Goal: Navigation & Orientation: Find specific page/section

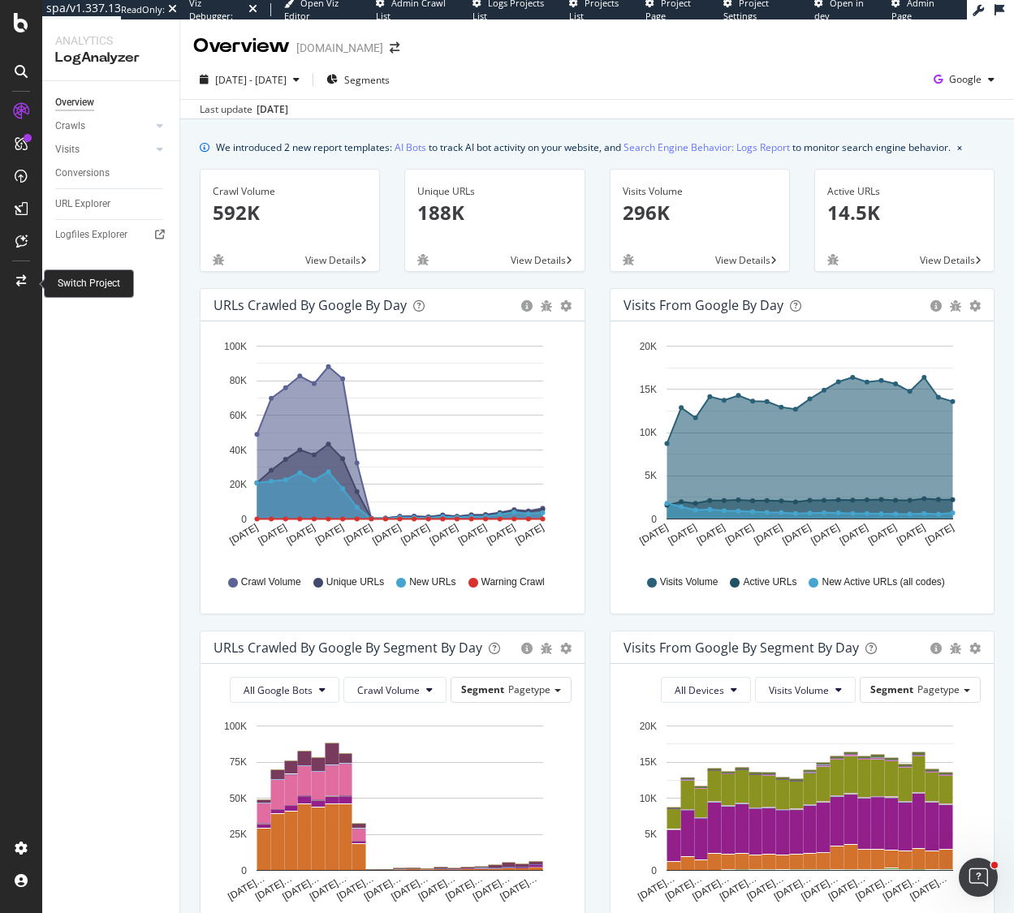
click at [21, 278] on icon at bounding box center [21, 280] width 10 height 11
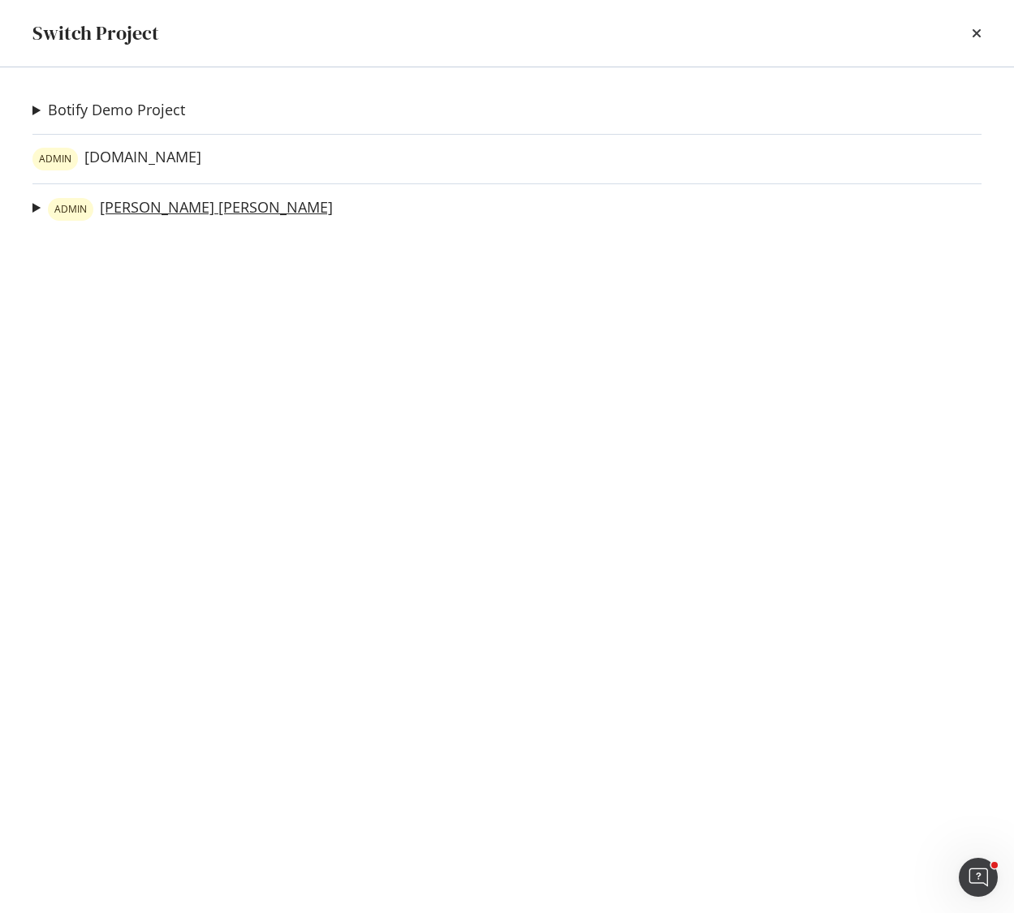
click at [152, 210] on link "ADMIN [PERSON_NAME] [PERSON_NAME]" at bounding box center [190, 209] width 285 height 23
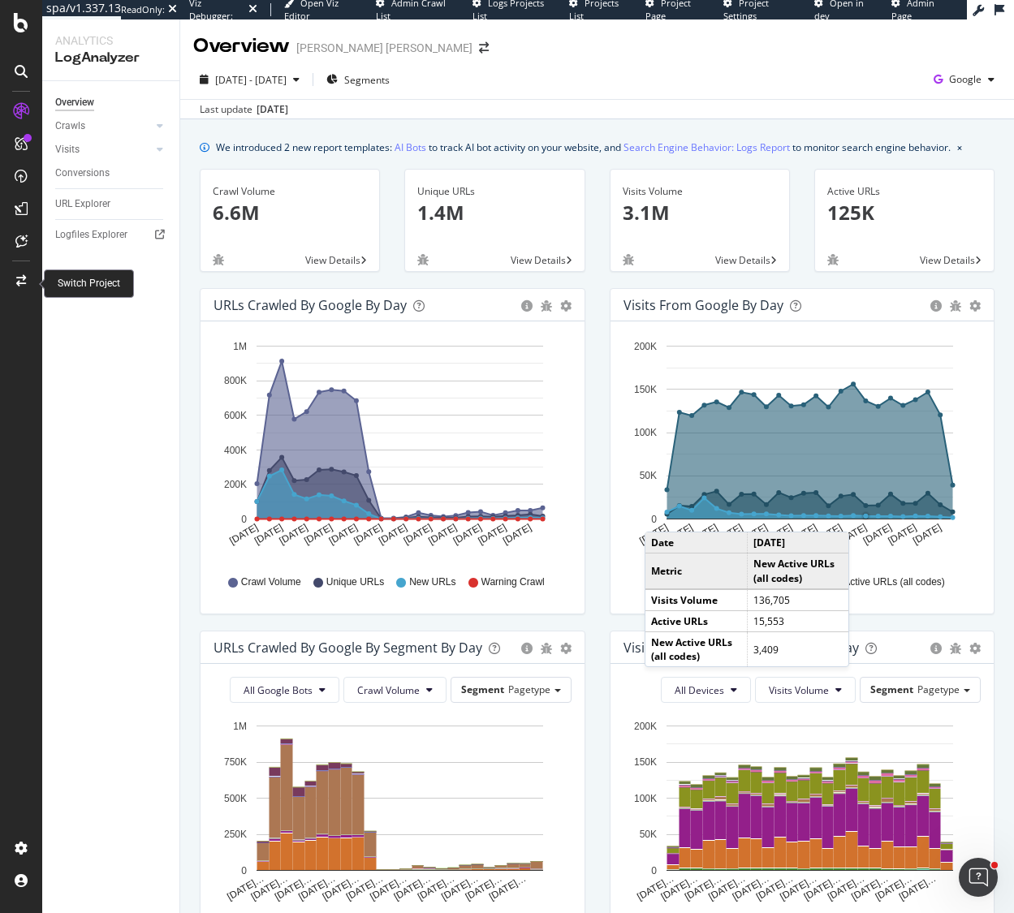
click at [24, 275] on icon at bounding box center [21, 280] width 10 height 11
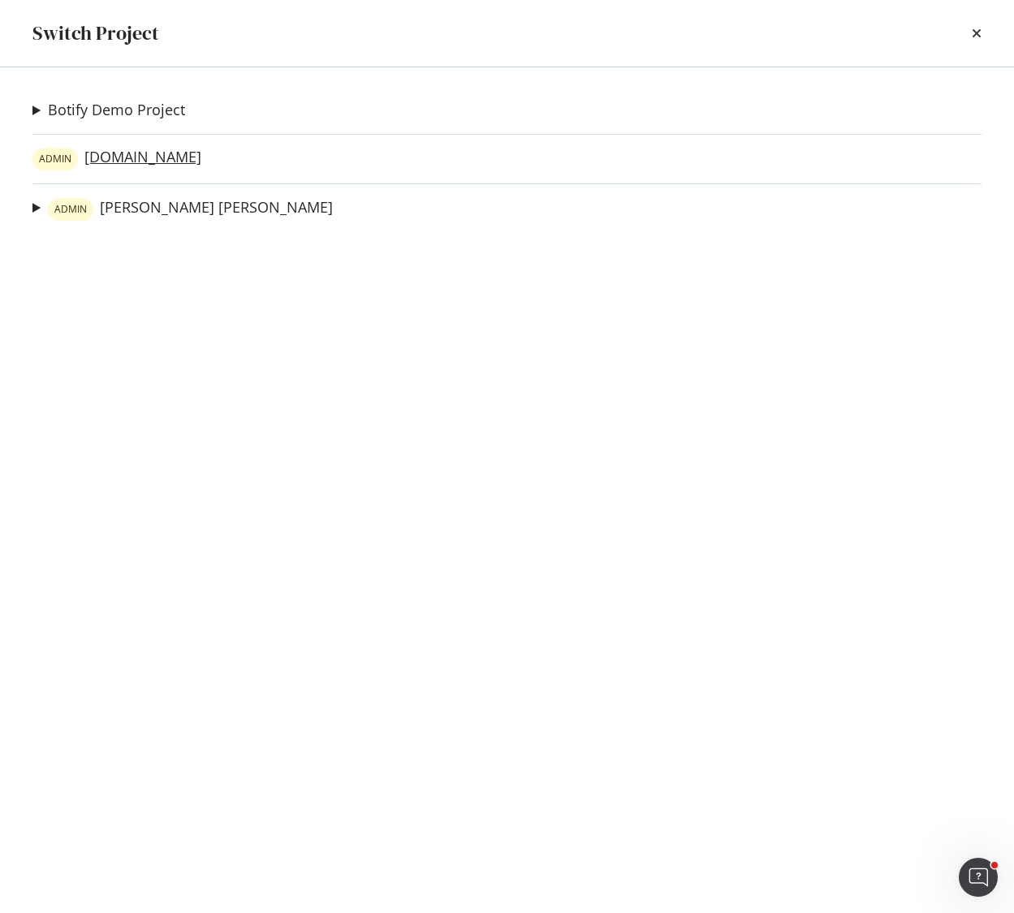
click at [164, 158] on link "[PERSON_NAME][DOMAIN_NAME]" at bounding box center [116, 159] width 169 height 23
